Goal: Find contact information: Find contact information

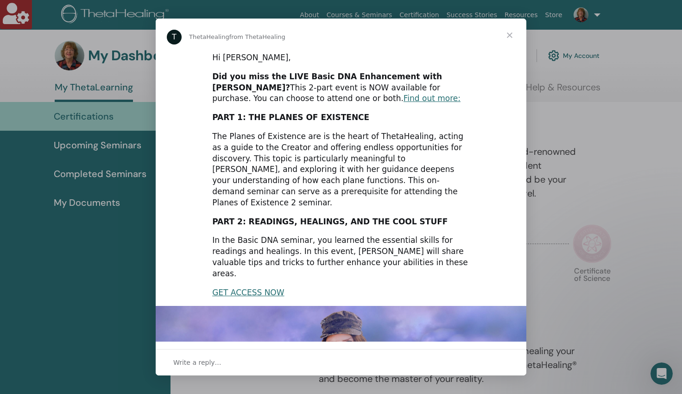
click at [509, 34] on span "Close" at bounding box center [509, 35] width 33 height 33
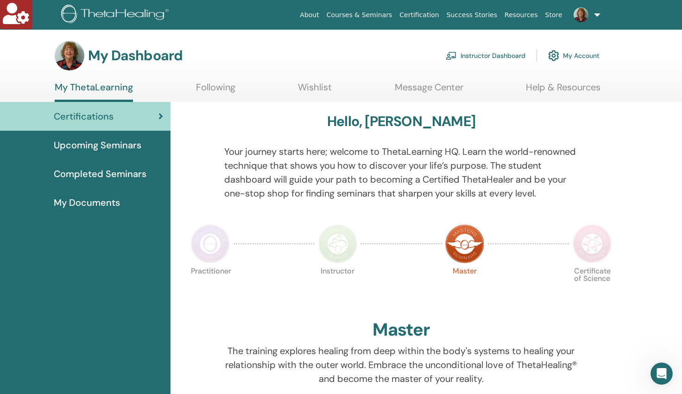
click at [107, 201] on span "My Documents" at bounding box center [87, 202] width 66 height 14
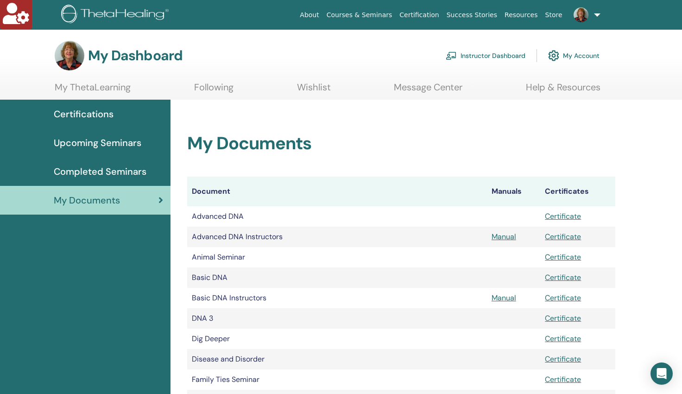
click at [129, 169] on span "Completed Seminars" at bounding box center [100, 171] width 93 height 14
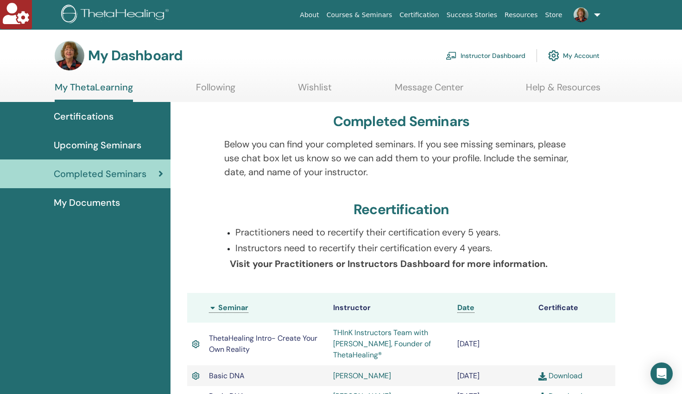
click at [496, 54] on link "Instructor Dashboard" at bounding box center [486, 55] width 80 height 20
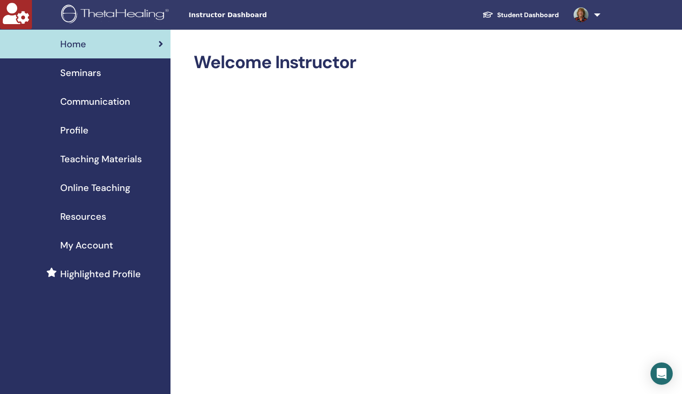
click at [70, 129] on span "Profile" at bounding box center [74, 130] width 28 height 14
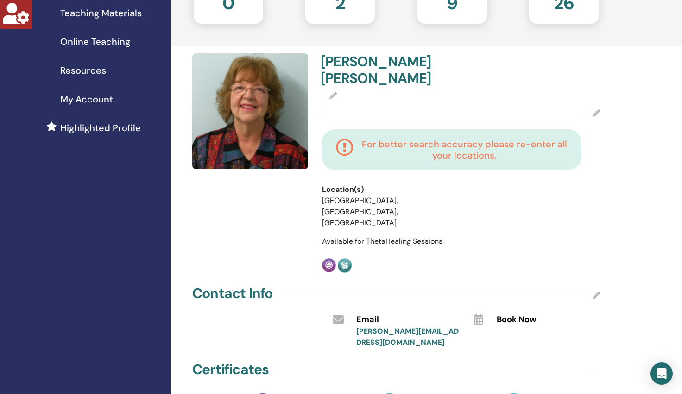
scroll to position [216, 0]
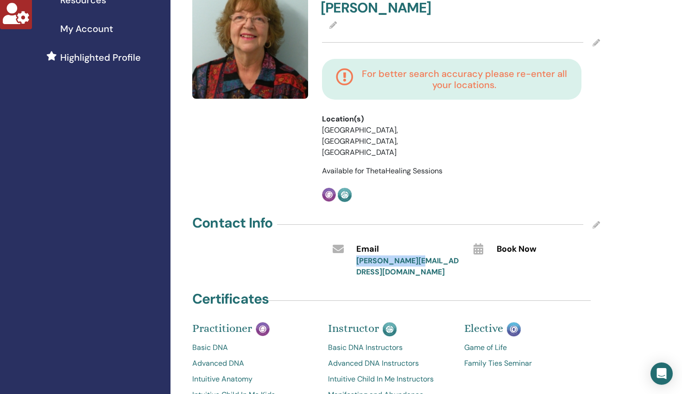
drag, startPoint x: 409, startPoint y: 221, endPoint x: 355, endPoint y: 221, distance: 53.7
click at [355, 241] on div "Email jean@iamlove.ws" at bounding box center [407, 259] width 117 height 37
copy link "jean@iamlove.ws"
